Goal: Task Accomplishment & Management: Complete application form

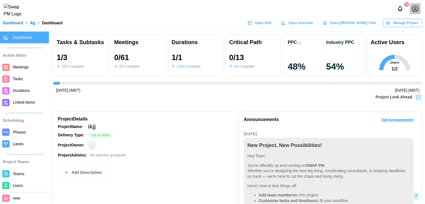
scroll to position [419, 0]
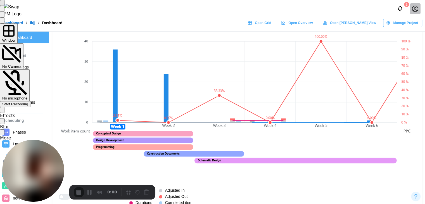
click at [28, 102] on div "Start Recording" at bounding box center [15, 104] width 26 height 4
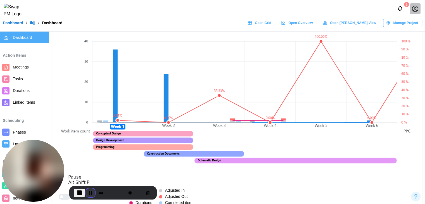
click at [88, 191] on button "Pause Recording" at bounding box center [90, 192] width 9 height 9
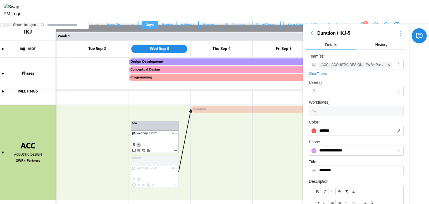
click at [309, 34] on icon "button" at bounding box center [311, 33] width 7 height 7
click at [175, 149] on canvas at bounding box center [214, 114] width 429 height 180
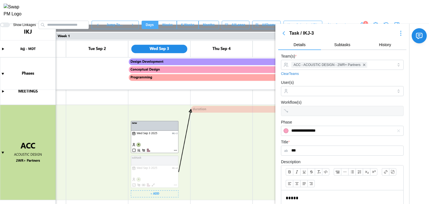
click at [176, 183] on canvas at bounding box center [214, 114] width 429 height 180
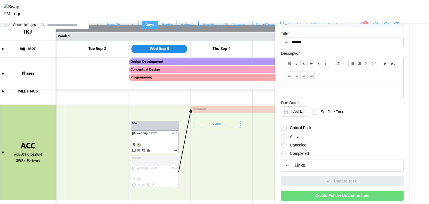
scroll to position [115, 0]
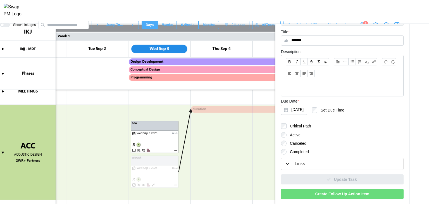
click at [291, 162] on div "Links" at bounding box center [342, 163] width 115 height 7
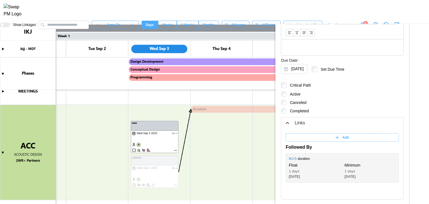
scroll to position [186, 0]
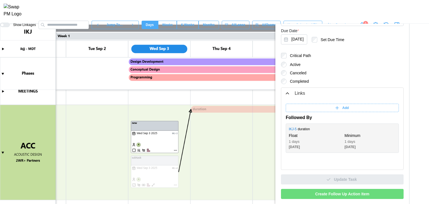
click at [347, 192] on span "Create Follow Up Action Item" at bounding box center [342, 193] width 54 height 9
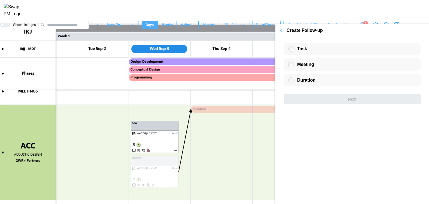
scroll to position [0, 0]
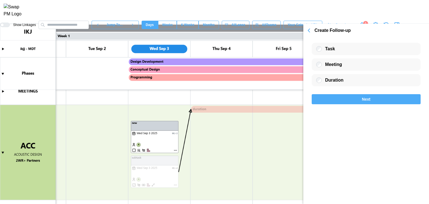
click at [333, 96] on div "Next" at bounding box center [366, 98] width 98 height 9
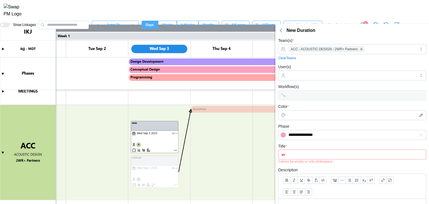
click at [320, 68] on div "User(s)" at bounding box center [352, 71] width 148 height 17
click at [316, 80] on form "**********" at bounding box center [352, 171] width 148 height 268
click at [310, 111] on input "Color *" at bounding box center [352, 115] width 148 height 10
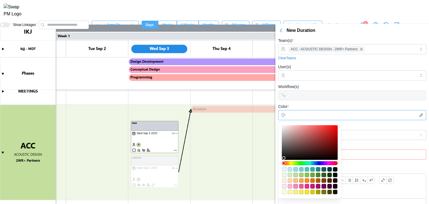
type input "*******"
click at [300, 129] on div at bounding box center [310, 142] width 52 height 31
click at [345, 102] on form "**********" at bounding box center [352, 171] width 148 height 268
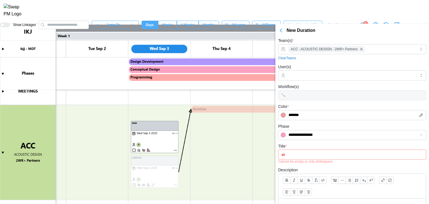
click at [293, 155] on input "Title *" at bounding box center [352, 154] width 148 height 10
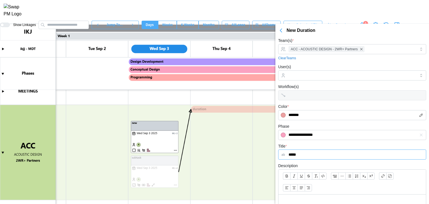
scroll to position [100, 0]
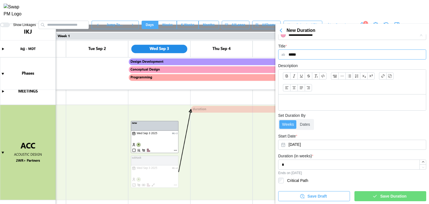
type input "*****"
click at [372, 195] on icon "button" at bounding box center [374, 196] width 5 height 5
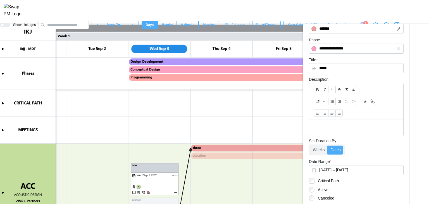
scroll to position [157, 0]
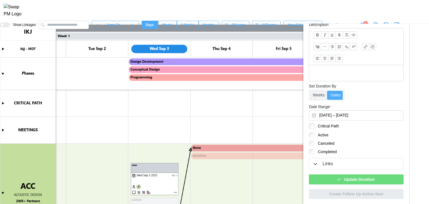
click at [313, 164] on icon "button" at bounding box center [315, 164] width 6 height 6
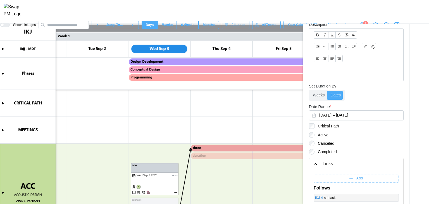
scroll to position [227, 0]
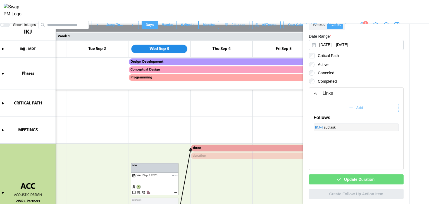
click at [348, 182] on span "Update Duration" at bounding box center [359, 179] width 30 height 9
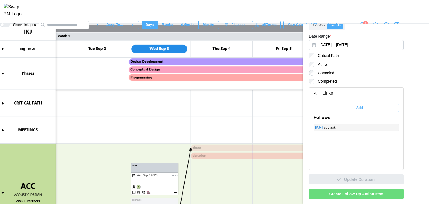
click at [349, 197] on span "Create Follow Up Action Item" at bounding box center [356, 193] width 54 height 9
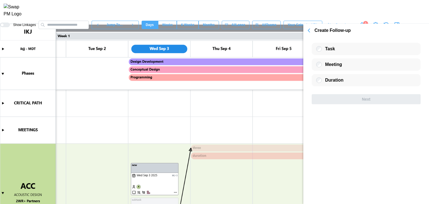
scroll to position [0, 0]
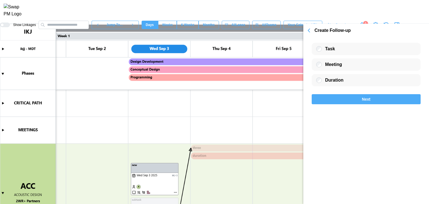
click at [349, 102] on div "Next" at bounding box center [366, 98] width 98 height 9
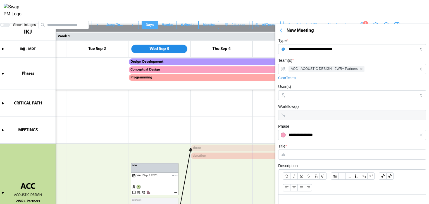
click at [300, 152] on input "Title *" at bounding box center [352, 154] width 148 height 10
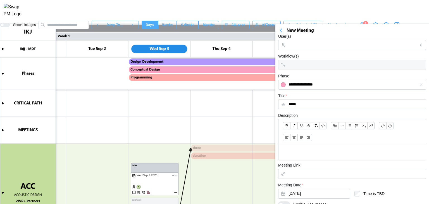
scroll to position [88, 0]
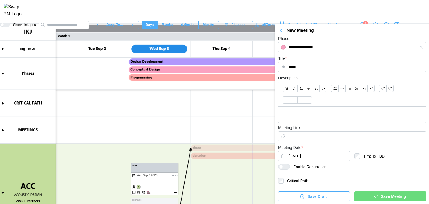
type input "*****"
click at [287, 165] on div at bounding box center [286, 166] width 7 height 5
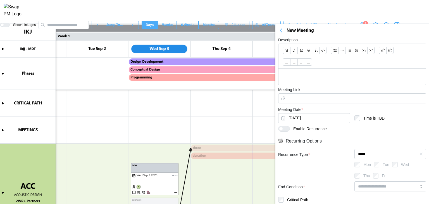
scroll to position [145, 0]
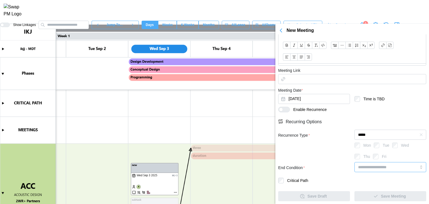
click at [368, 168] on input "search" at bounding box center [390, 167] width 72 height 10
type input "**********"
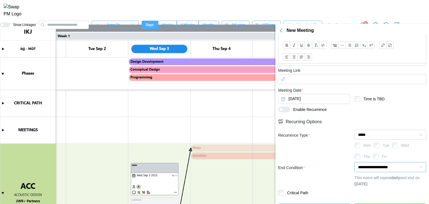
scroll to position [157, 0]
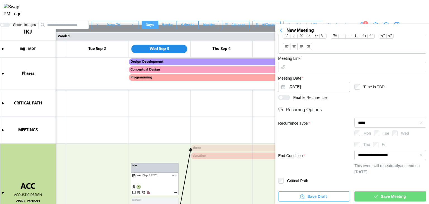
click at [365, 197] on div "Save Meeting" at bounding box center [389, 196] width 63 height 9
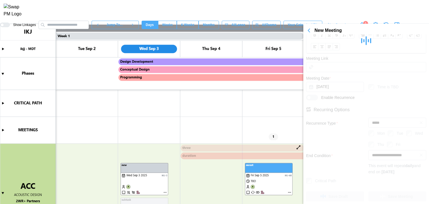
scroll to position [0, 59]
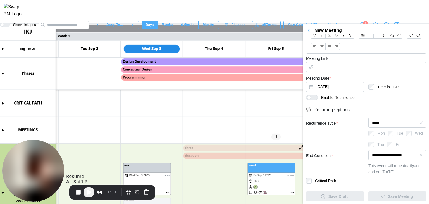
click at [85, 190] on button "Play Recording" at bounding box center [89, 192] width 10 height 10
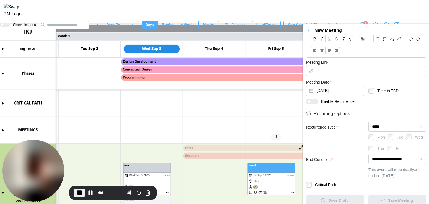
scroll to position [157, 0]
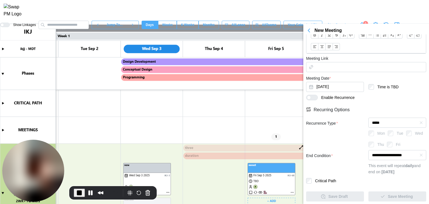
click at [292, 192] on canvas at bounding box center [214, 114] width 429 height 180
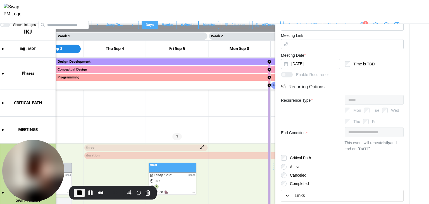
scroll to position [227, 0]
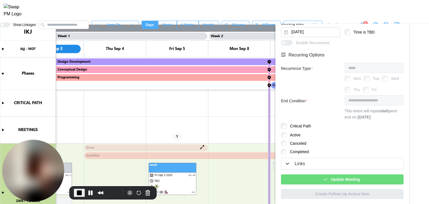
click at [302, 175] on div "Update Meeting" at bounding box center [342, 179] width 114 height 9
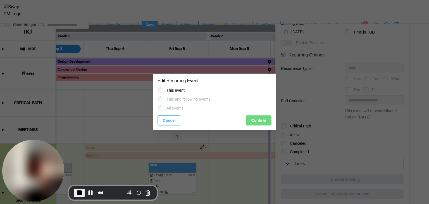
click at [260, 121] on span "Confirm" at bounding box center [258, 120] width 15 height 9
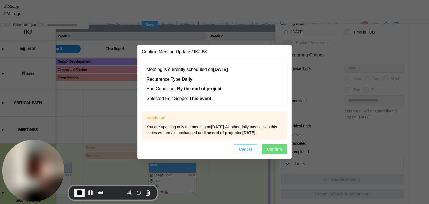
click at [278, 154] on span "Confirm" at bounding box center [274, 148] width 15 height 9
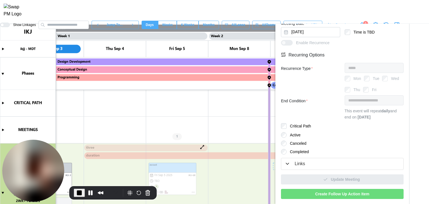
click at [332, 188] on div "**********" at bounding box center [342, 12] width 128 height 379
click at [80, 192] on span "End Recording" at bounding box center [79, 192] width 7 height 7
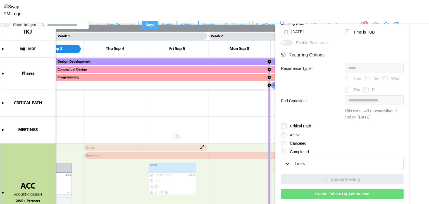
click at [319, 161] on div "Links" at bounding box center [342, 163] width 115 height 7
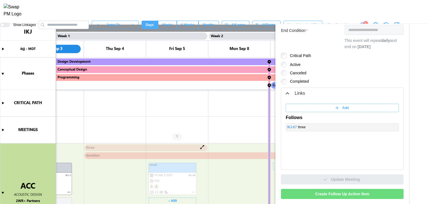
scroll to position [0, 88]
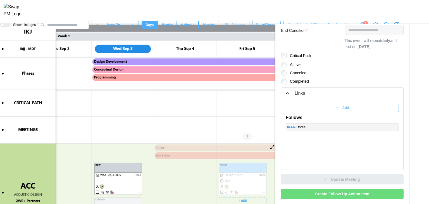
click at [139, 192] on canvas at bounding box center [214, 114] width 429 height 180
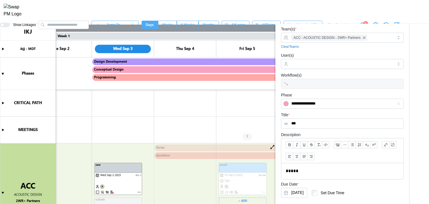
scroll to position [0, 0]
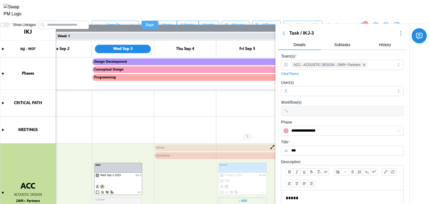
click at [342, 45] on span "Subtasks" at bounding box center [342, 45] width 16 height 4
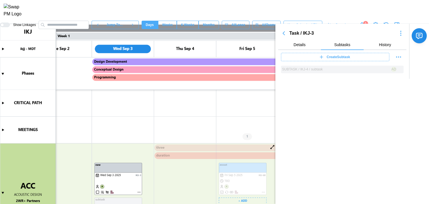
click at [333, 58] on span "Create Subtask" at bounding box center [338, 57] width 23 height 8
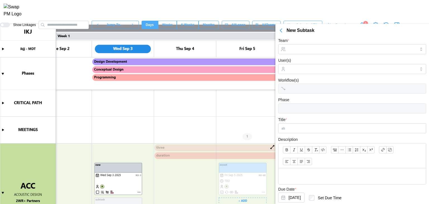
click at [280, 29] on icon "button" at bounding box center [281, 30] width 7 height 7
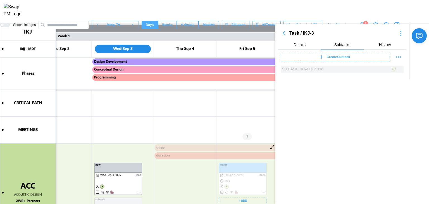
click at [280, 29] on div "Task / IKJ-3" at bounding box center [342, 33] width 128 height 8
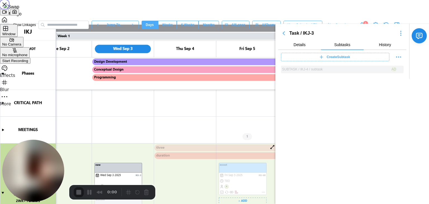
click at [28, 63] on div "Start Recording" at bounding box center [15, 61] width 26 height 4
click at [324, 0] on div at bounding box center [214, 0] width 429 height 0
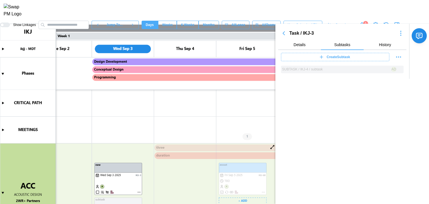
click at [308, 89] on section "Task / IKJ-3 Details Subtasks History Create Subtask SUBTASK / IKJ-4 / subtask …" at bounding box center [352, 114] width 154 height 180
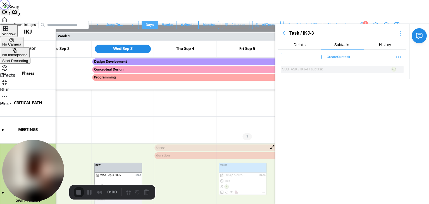
click at [28, 63] on div "Start Recording" at bounding box center [15, 61] width 26 height 4
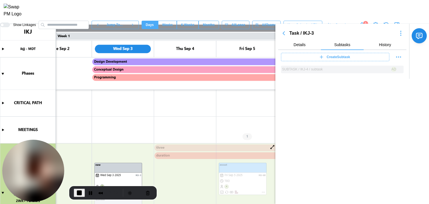
click at [276, 29] on div "Task / IKJ-3 Details Subtasks History Create Subtask SUBTASK / IKJ-4 / subtask …" at bounding box center [342, 51] width 134 height 55
click at [284, 34] on icon "button" at bounding box center [284, 33] width 2 height 3
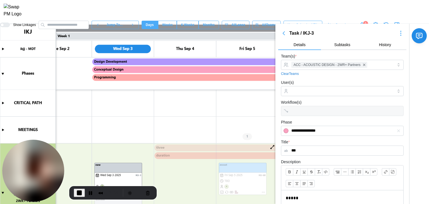
scroll to position [110, 0]
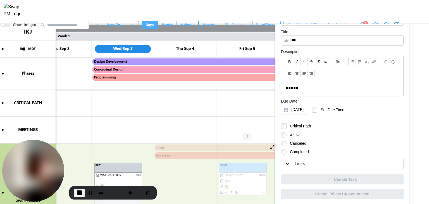
click at [305, 164] on div "Links" at bounding box center [342, 163] width 115 height 7
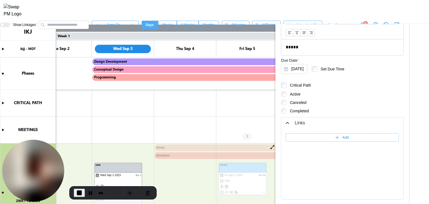
scroll to position [180, 0]
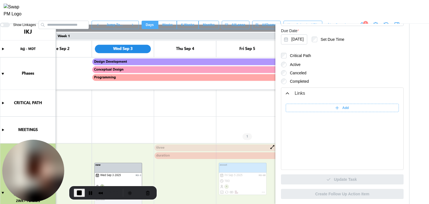
click at [301, 102] on div "Add" at bounding box center [342, 134] width 122 height 70
click at [300, 107] on div "Add" at bounding box center [341, 108] width 106 height 8
click at [354, 104] on input "search" at bounding box center [356, 108] width 70 height 8
click at [306, 108] on input "******" at bounding box center [301, 108] width 31 height 8
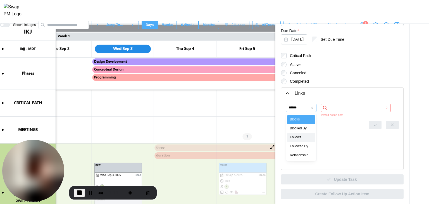
type input "*******"
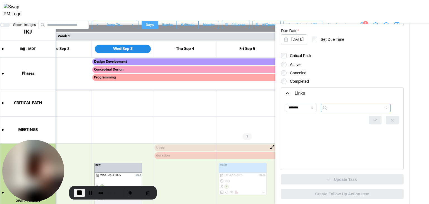
click at [334, 108] on input "search" at bounding box center [356, 108] width 70 height 8
type input "**"
click at [334, 108] on input "**" at bounding box center [356, 108] width 70 height 8
click at [334, 108] on input "search" at bounding box center [356, 108] width 70 height 8
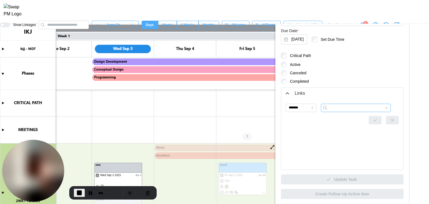
click at [334, 108] on input "search" at bounding box center [356, 108] width 70 height 8
click at [300, 122] on div at bounding box center [342, 125] width 113 height 8
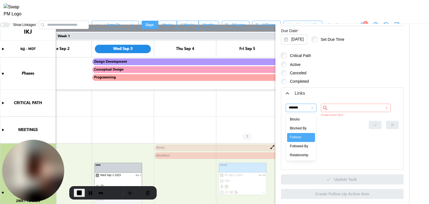
click at [297, 109] on input "*******" at bounding box center [301, 108] width 31 height 8
type input "**********"
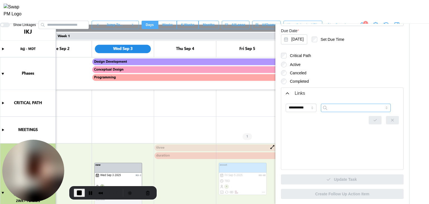
click at [340, 108] on input "search" at bounding box center [356, 108] width 70 height 8
click at [341, 117] on div "Search by ID or Title" at bounding box center [355, 119] width 67 height 8
click at [341, 107] on input "search" at bounding box center [356, 108] width 70 height 8
type input "**********"
click at [371, 120] on button "button" at bounding box center [375, 120] width 13 height 8
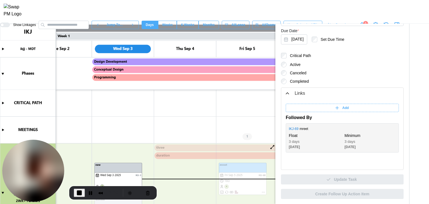
scroll to position [42, 0]
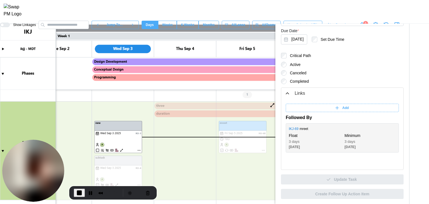
click at [337, 108] on icon at bounding box center [337, 107] width 0 height 3
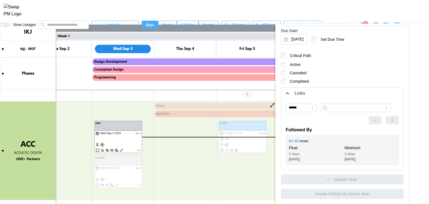
click at [139, 149] on canvas at bounding box center [214, 114] width 429 height 180
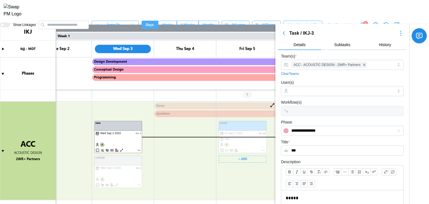
click at [263, 150] on canvas at bounding box center [214, 114] width 429 height 180
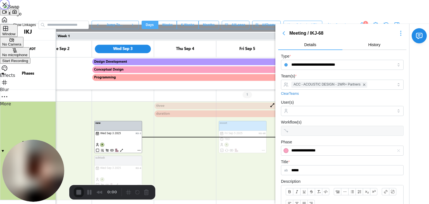
click at [28, 63] on span "Start Recording" at bounding box center [15, 61] width 26 height 4
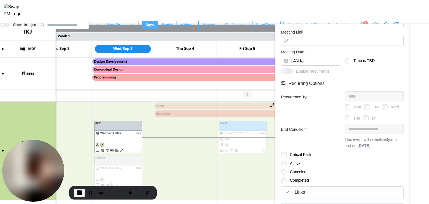
scroll to position [227, 0]
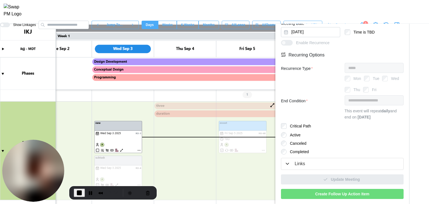
click at [313, 167] on button "Links" at bounding box center [342, 163] width 122 height 11
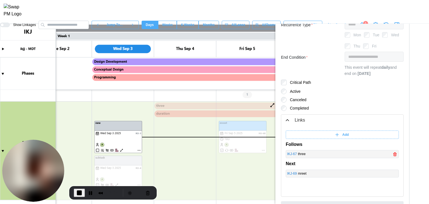
scroll to position [298, 0]
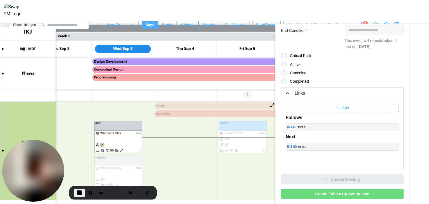
click at [336, 104] on div "Add" at bounding box center [341, 108] width 106 height 8
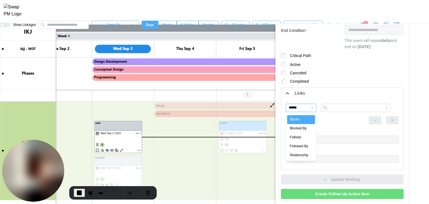
click at [303, 109] on input "******" at bounding box center [301, 108] width 31 height 8
type input "*******"
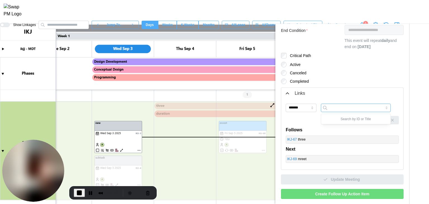
click at [339, 108] on input "search" at bounding box center [356, 108] width 70 height 8
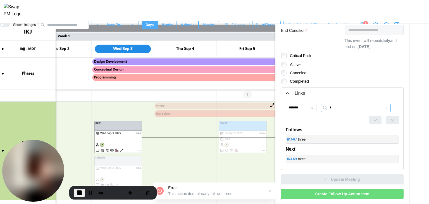
type input "*"
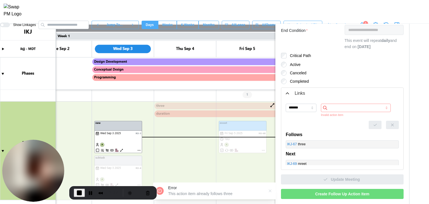
click at [139, 150] on canvas at bounding box center [214, 114] width 429 height 180
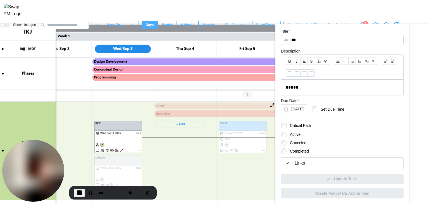
scroll to position [94, 0]
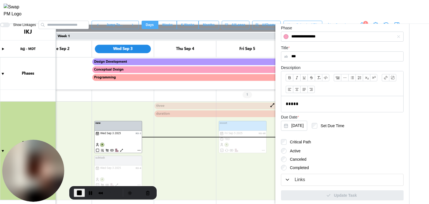
click at [286, 179] on icon "button" at bounding box center [288, 180] width 6 height 6
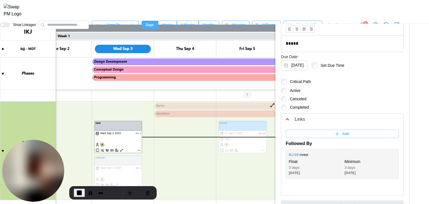
scroll to position [180, 0]
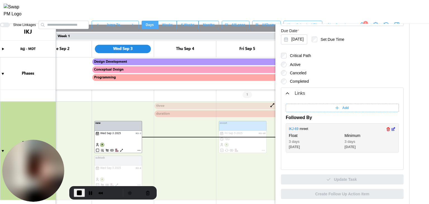
click at [386, 127] on icon "button" at bounding box center [388, 129] width 4 height 7
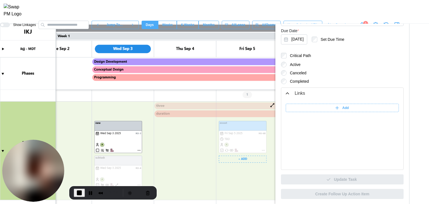
click at [264, 150] on canvas at bounding box center [214, 114] width 429 height 180
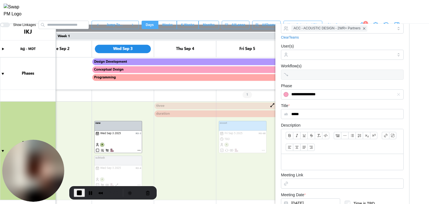
scroll to position [227, 0]
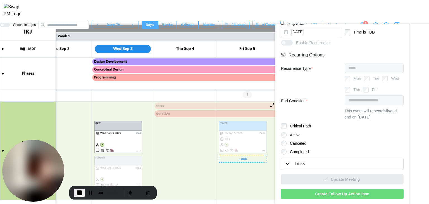
click at [263, 151] on canvas at bounding box center [214, 114] width 429 height 180
click at [264, 150] on canvas at bounding box center [214, 114] width 429 height 180
click at [302, 166] on div "Links" at bounding box center [300, 163] width 10 height 7
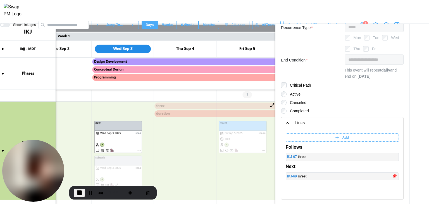
scroll to position [298, 0]
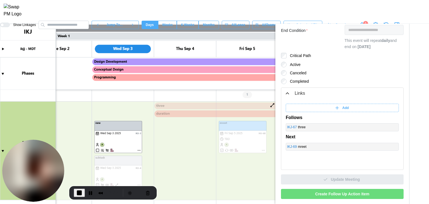
click at [337, 108] on div "Add" at bounding box center [341, 108] width 106 height 8
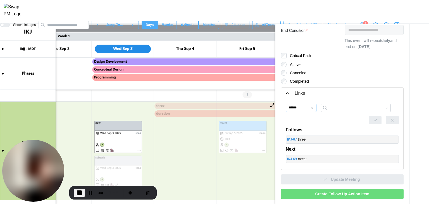
click at [312, 110] on input "******" at bounding box center [301, 108] width 31 height 8
type input "*******"
click at [357, 111] on input "search" at bounding box center [356, 108] width 70 height 8
type input "*"
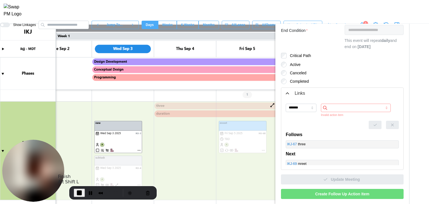
click at [83, 193] on button "End Recording" at bounding box center [79, 193] width 11 height 8
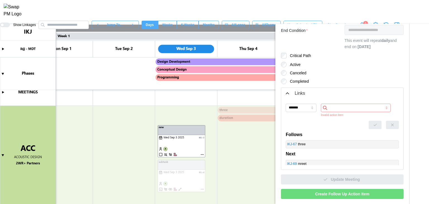
scroll to position [0, 0]
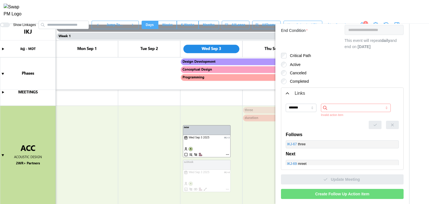
click at [369, 0] on html "**********" at bounding box center [214, 124] width 429 height 249
